Goal: Browse casually: Explore the website without a specific task or goal

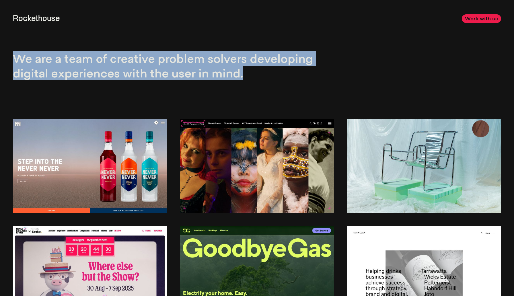
drag, startPoint x: 267, startPoint y: 78, endPoint x: 1, endPoint y: 58, distance: 266.9
click at [1, 58] on section "We are a team of creative problem solvers developing digital experiences with t…" at bounding box center [257, 53] width 514 height 106
drag, startPoint x: 6, startPoint y: 56, endPoint x: 309, endPoint y: 83, distance: 304.1
click at [309, 83] on section "We are a team of creative problem solvers developing digital experiences with t…" at bounding box center [257, 53] width 514 height 106
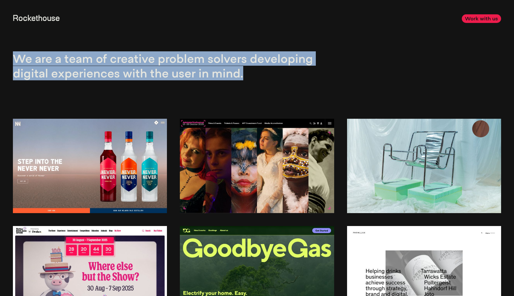
click at [309, 83] on div "We are a team of creative problem solvers developing digital experiences with t…" at bounding box center [167, 53] width 308 height 80
drag, startPoint x: 252, startPoint y: 74, endPoint x: 1, endPoint y: 61, distance: 250.7
click at [1, 61] on section "We are a team of creative problem solvers developing digital experiences with t…" at bounding box center [257, 53] width 514 height 106
drag, startPoint x: 7, startPoint y: 57, endPoint x: 267, endPoint y: 69, distance: 260.7
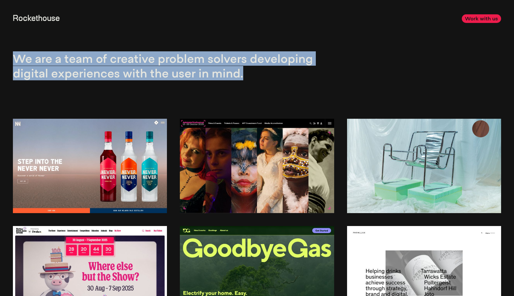
click at [267, 69] on section "We are a team of creative problem solvers developing digital experiences with t…" at bounding box center [257, 53] width 514 height 106
click at [267, 69] on p "We are a team of creative problem solvers developing digital experiences with t…" at bounding box center [167, 65] width 308 height 29
